Goal: Transaction & Acquisition: Subscribe to service/newsletter

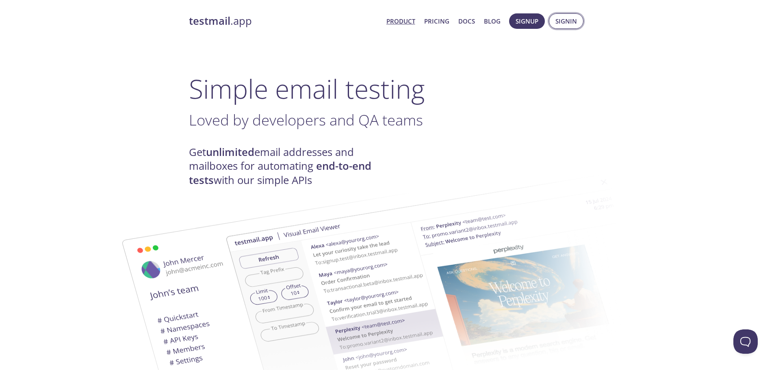
click at [565, 20] on span "Signin" at bounding box center [567, 21] width 22 height 11
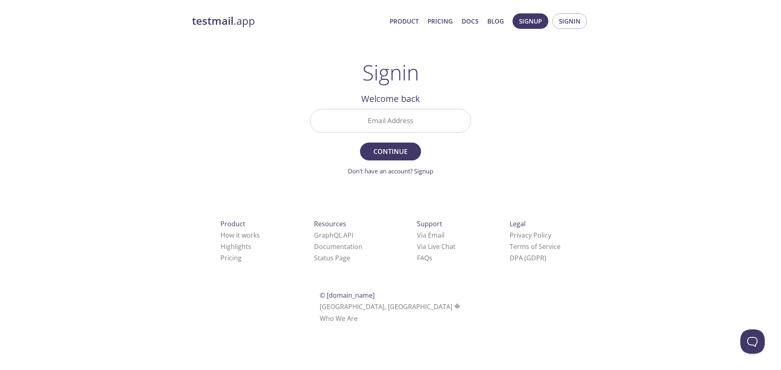
click at [383, 76] on h1 "Signin" at bounding box center [390, 72] width 57 height 24
click at [374, 112] on input "Email Address" at bounding box center [390, 120] width 160 height 23
click at [281, 65] on div "testmail .app Product Pricing Docs Blog Signup Signin Signin Welcome back Email…" at bounding box center [390, 177] width 416 height 339
click at [208, 24] on strong "testmail" at bounding box center [212, 21] width 41 height 14
click at [382, 124] on input "Email Address" at bounding box center [390, 120] width 160 height 23
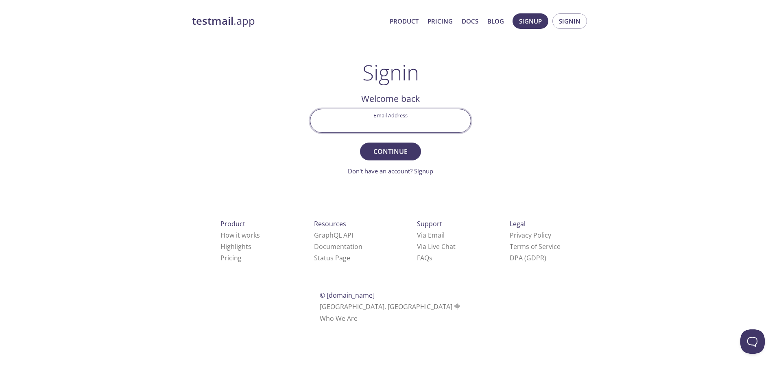
click at [373, 174] on link "Don't have an account? Signup" at bounding box center [390, 171] width 85 height 8
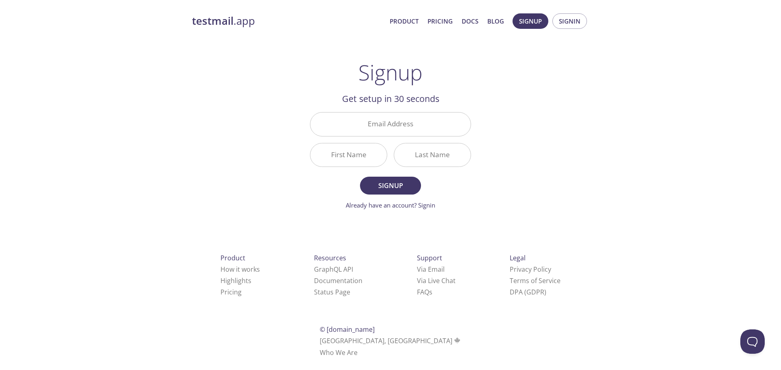
click at [194, 21] on strong "testmail" at bounding box center [212, 21] width 41 height 14
